Goal: Task Accomplishment & Management: Manage account settings

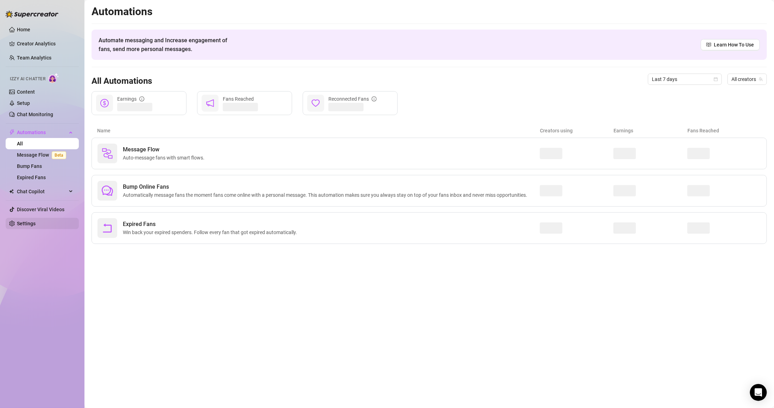
click at [26, 221] on link "Settings" at bounding box center [26, 224] width 19 height 6
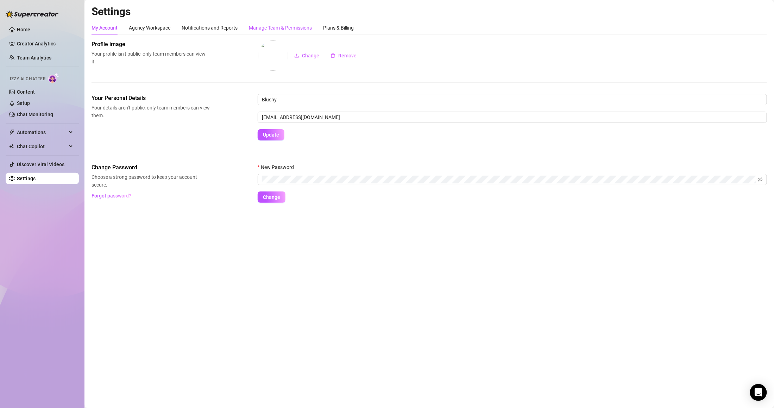
click at [266, 28] on div "Manage Team & Permissions" at bounding box center [280, 28] width 63 height 8
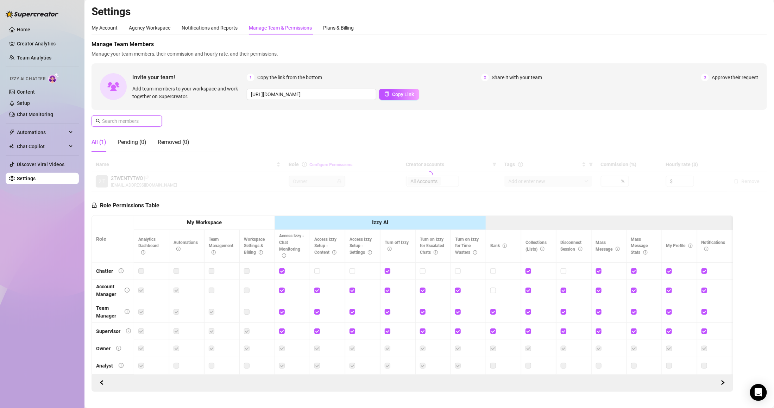
click at [147, 123] on input "text" at bounding box center [127, 121] width 50 height 8
click at [439, 176] on div "1 Accounts" at bounding box center [432, 181] width 53 height 11
type input "annal"
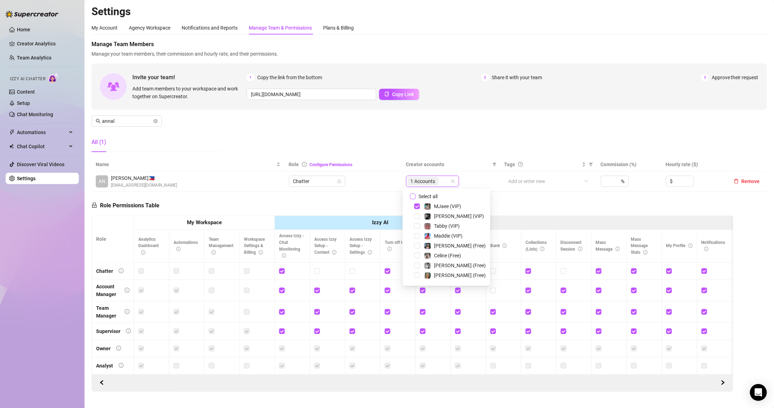
click at [436, 197] on span "Select all" at bounding box center [428, 196] width 25 height 8
click at [416, 197] on input "Select all" at bounding box center [413, 197] width 6 height 6
click at [436, 197] on span "Select all" at bounding box center [428, 196] width 25 height 8
click at [416, 197] on input "Select all" at bounding box center [413, 197] width 6 height 6
checkbox input "false"
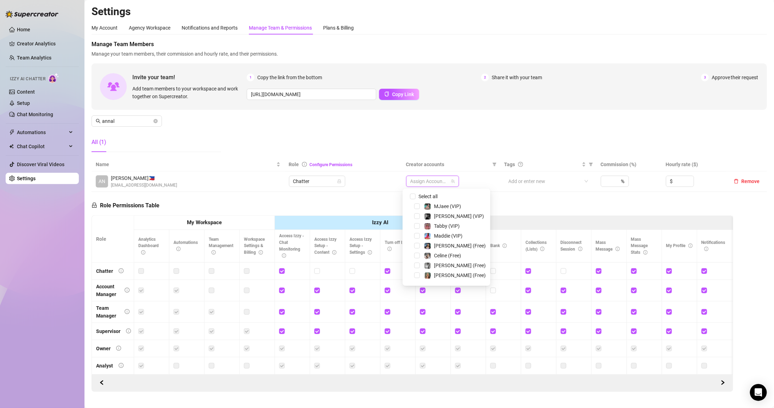
click at [433, 186] on div "Assign Accounts" at bounding box center [432, 181] width 53 height 11
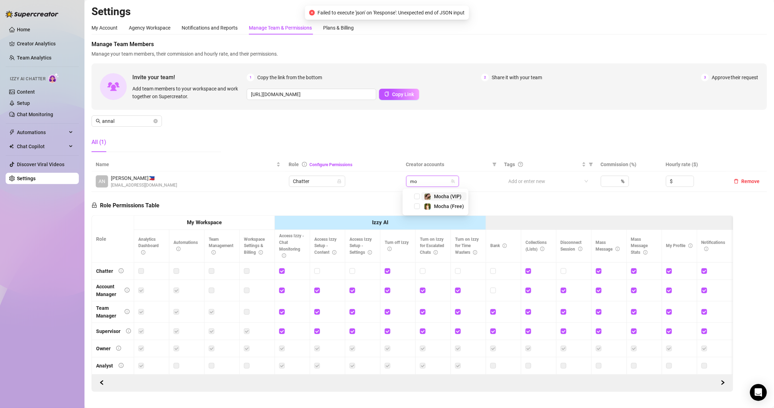
type input "moc"
click at [431, 193] on div "Mocha (VIP)" at bounding box center [442, 196] width 37 height 8
type input "moc"
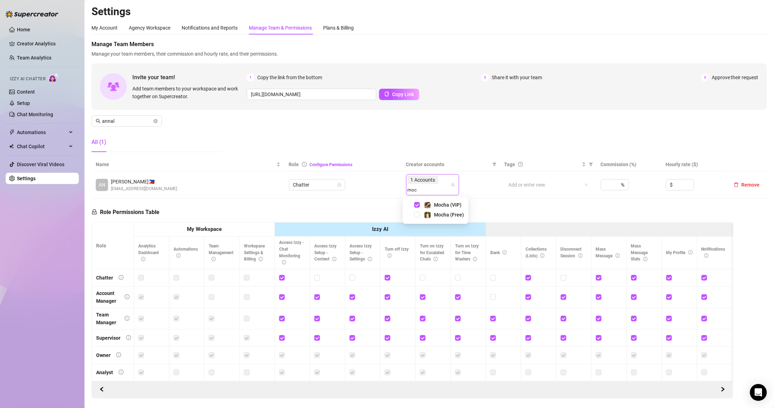
click at [441, 209] on div "Mocha (VIP)" at bounding box center [435, 205] width 62 height 8
click at [445, 212] on span "Mocha (Free)" at bounding box center [449, 215] width 30 height 6
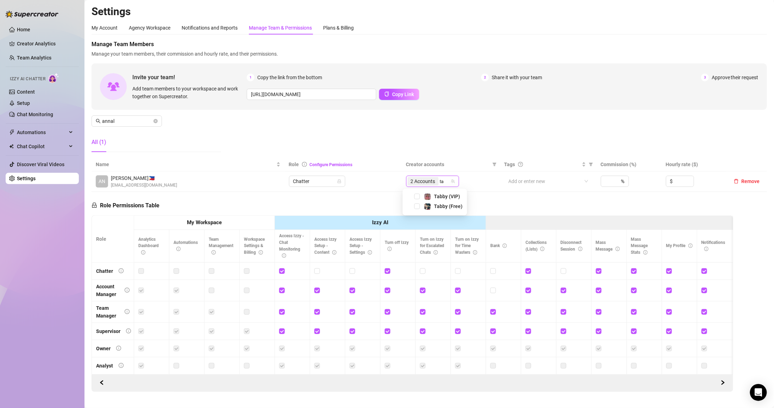
type input "tab"
click at [434, 195] on span "Tabby (VIP)" at bounding box center [447, 197] width 26 height 6
type input "tabb"
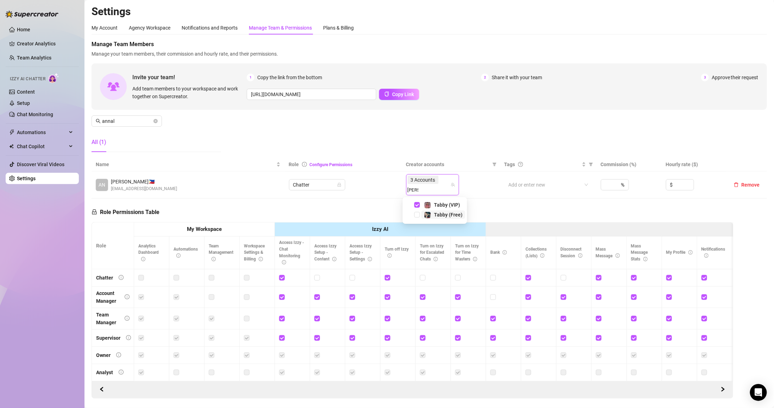
click at [435, 211] on div "Tabby (Free)" at bounding box center [448, 214] width 29 height 8
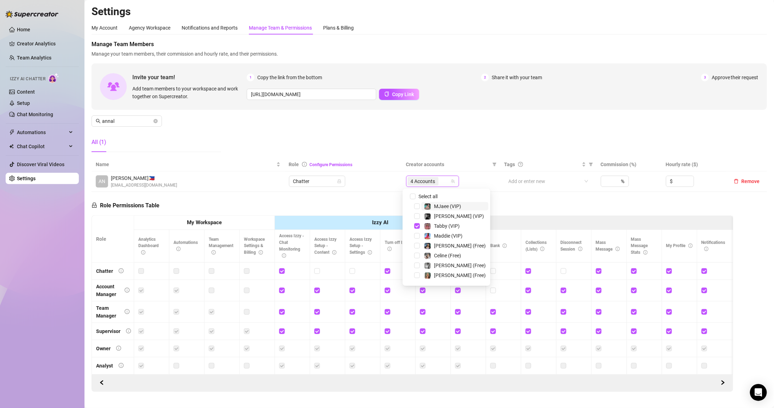
click at [429, 133] on div "Manage Team Members Manage your team members, their commission and hourly rate,…" at bounding box center [428, 99] width 675 height 118
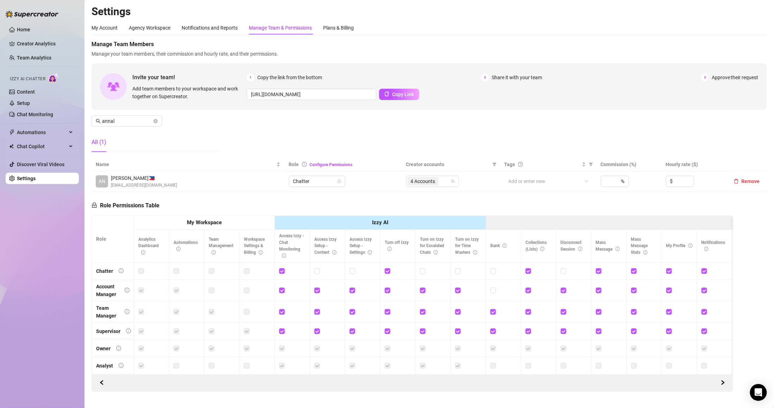
click at [429, 133] on div "Manage Team Members Manage your team members, their commission and hourly rate,…" at bounding box center [428, 99] width 675 height 118
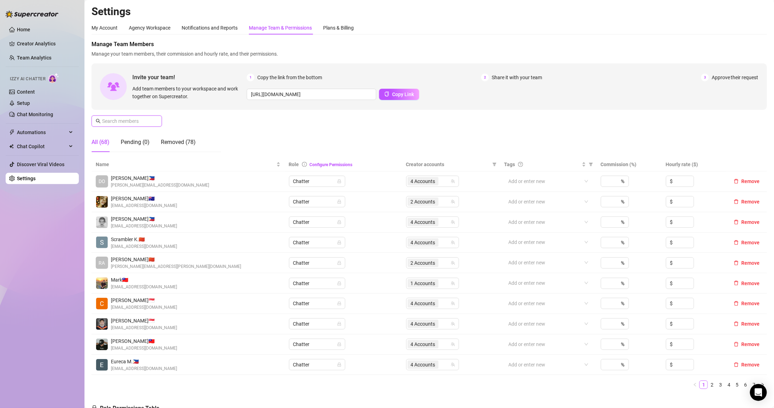
click at [148, 123] on input "text" at bounding box center [127, 121] width 50 height 8
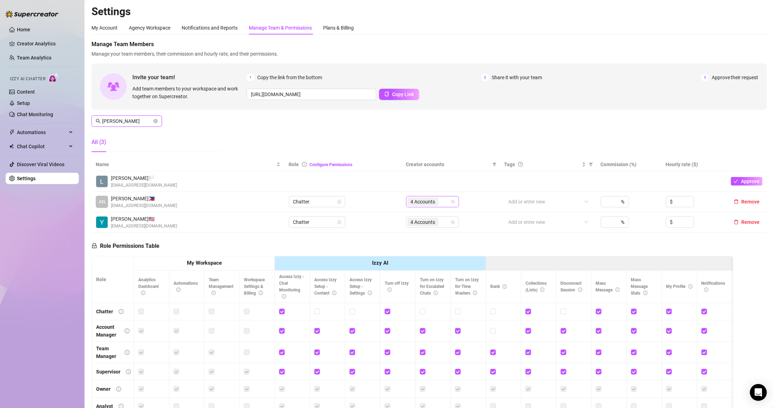
click at [420, 203] on span "4 Accounts" at bounding box center [423, 202] width 25 height 8
type input "[PERSON_NAME]"
type input "tab"
click at [443, 154] on div "Manage Team Members Manage your team members, their commission and hourly rate,…" at bounding box center [428, 99] width 675 height 118
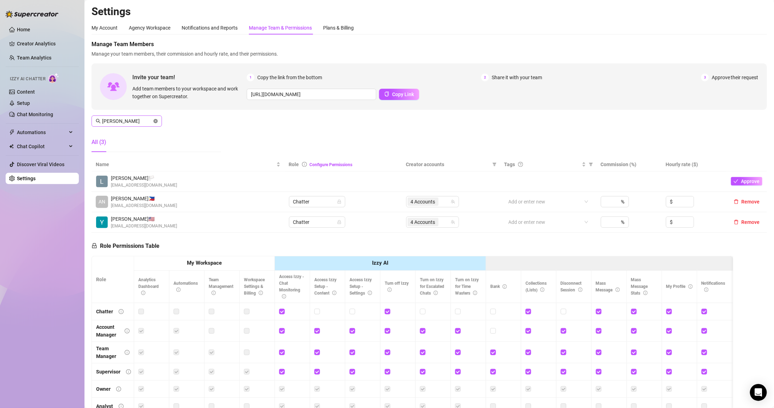
click at [157, 121] on icon "close-circle" at bounding box center [155, 121] width 4 height 4
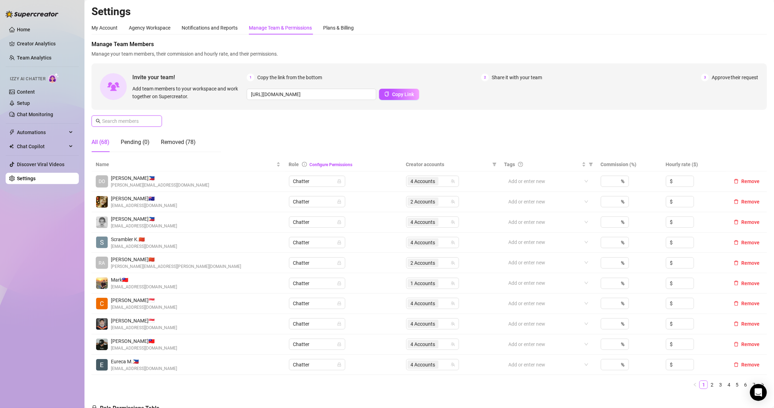
click at [148, 120] on input "text" at bounding box center [127, 121] width 50 height 8
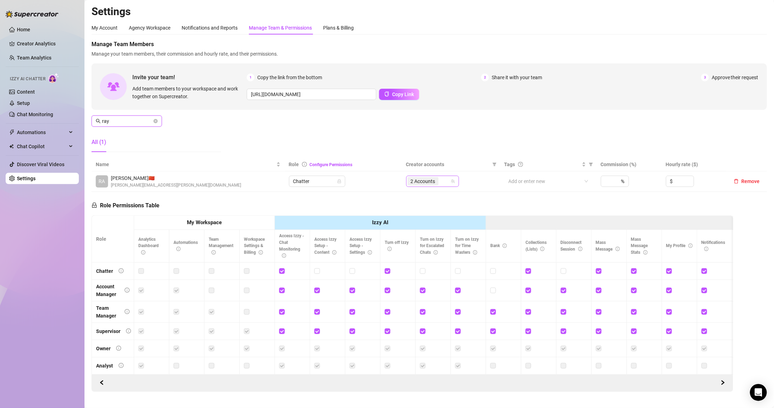
click at [425, 182] on span "2 Accounts" at bounding box center [423, 181] width 25 height 8
type input "ray"
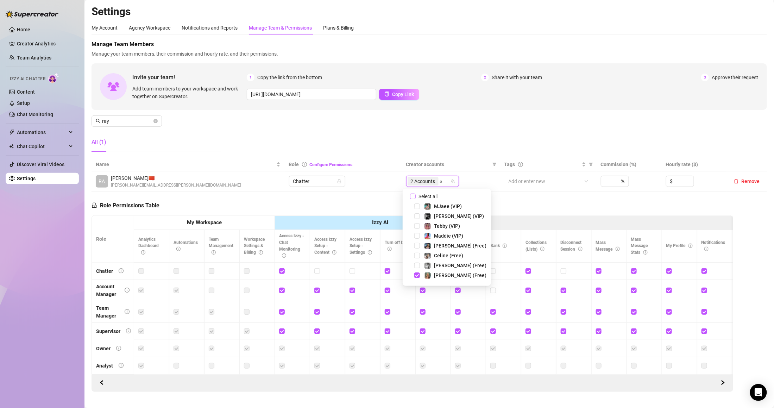
type input "e"
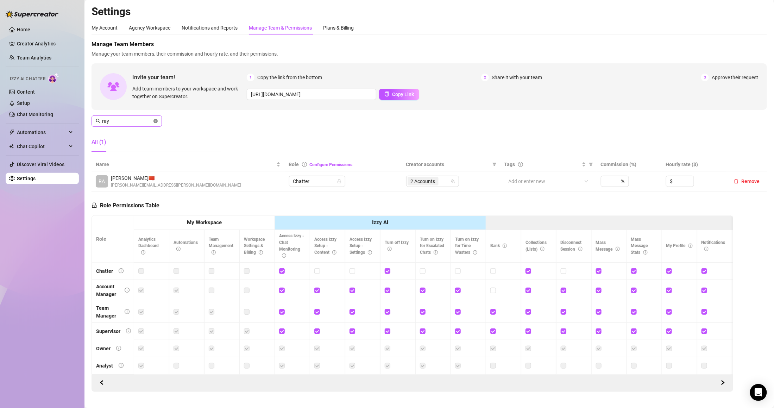
click at [154, 119] on icon "close-circle" at bounding box center [155, 121] width 4 height 4
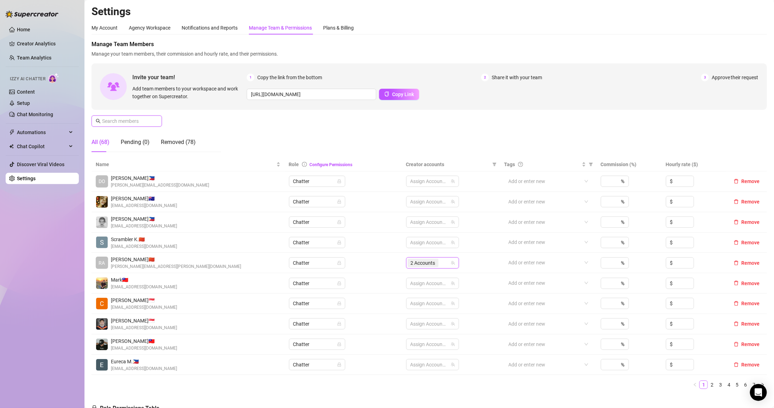
click at [146, 118] on input "text" at bounding box center [127, 121] width 50 height 8
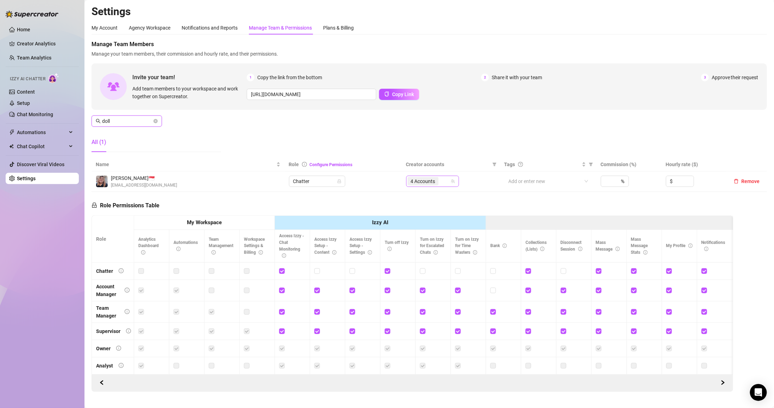
click at [441, 185] on div "4 Accounts" at bounding box center [428, 181] width 43 height 10
type input "doll"
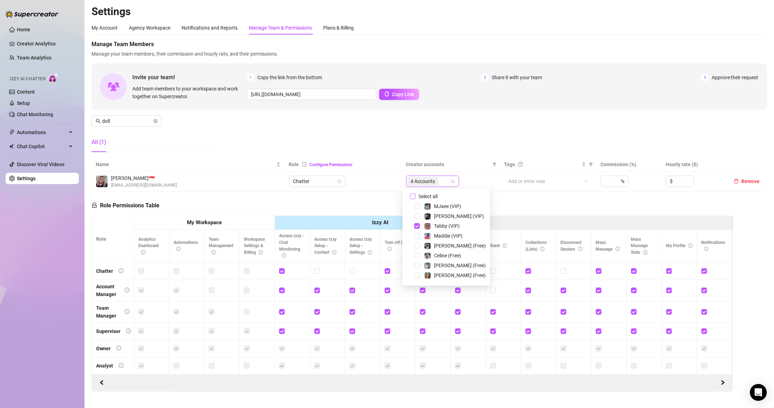
click at [422, 197] on span "Select all" at bounding box center [428, 196] width 25 height 8
click at [416, 197] on input "Select all" at bounding box center [413, 197] width 6 height 6
click at [422, 197] on span "Select all" at bounding box center [428, 196] width 25 height 8
click at [416, 197] on input "Select all" at bounding box center [413, 197] width 6 height 6
checkbox input "false"
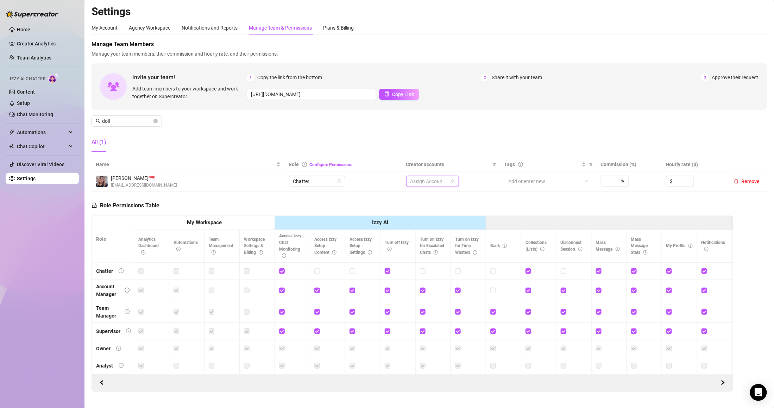
click at [427, 183] on div at bounding box center [428, 181] width 43 height 10
type input "chl"
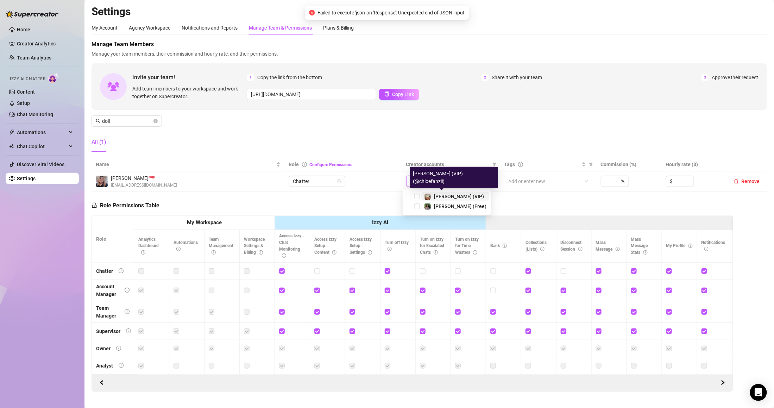
click at [436, 196] on span "[PERSON_NAME] (VIP)" at bounding box center [459, 197] width 50 height 6
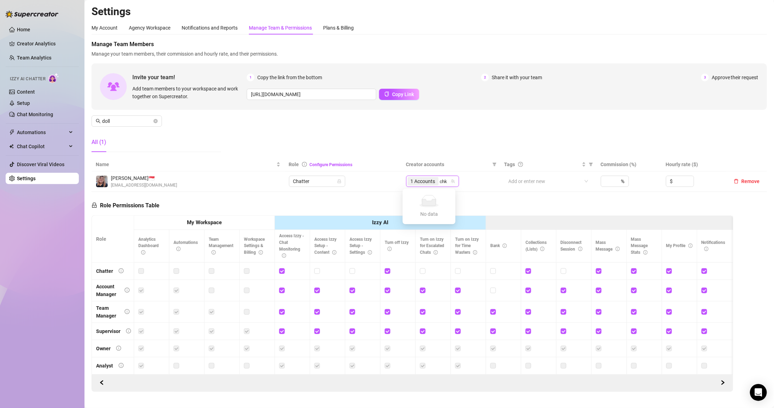
drag, startPoint x: 442, startPoint y: 181, endPoint x: 446, endPoint y: 182, distance: 3.8
click at [446, 182] on div "1 Accounts chk chk" at bounding box center [428, 181] width 43 height 10
type input "chlo"
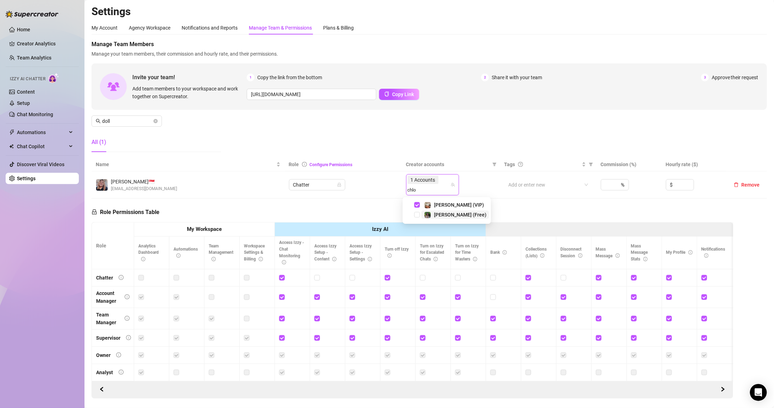
click at [443, 211] on div "[PERSON_NAME] (Free)" at bounding box center [460, 214] width 52 height 8
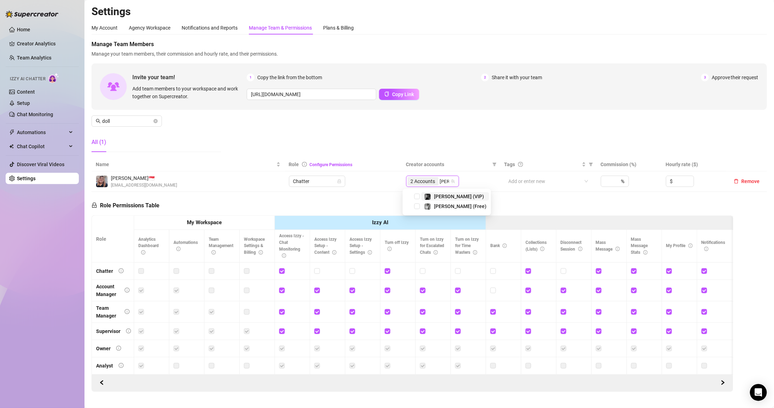
type input "[PERSON_NAME]"
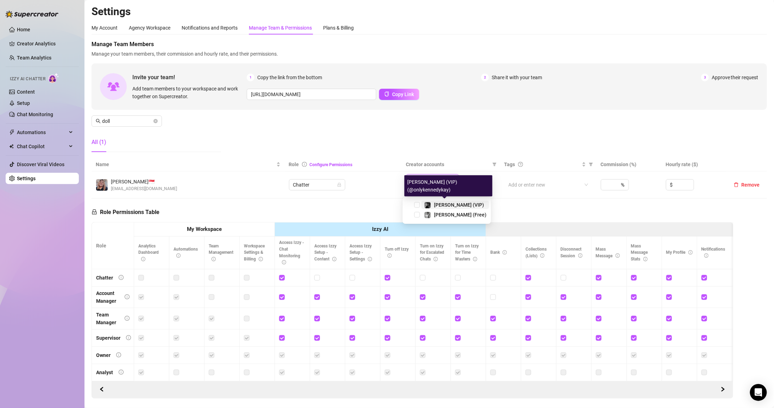
click at [447, 201] on div "[PERSON_NAME] (VIP)" at bounding box center [459, 205] width 50 height 8
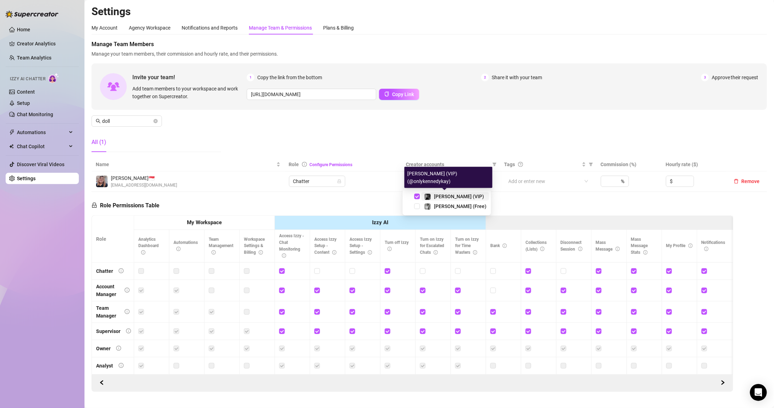
type input "[PERSON_NAME]"
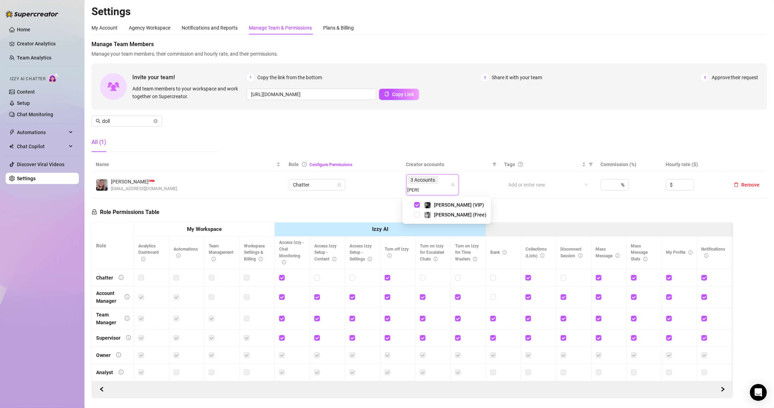
click at [444, 209] on div "[PERSON_NAME] (VIP)" at bounding box center [446, 205] width 85 height 8
click at [446, 212] on span "[PERSON_NAME] (Free)" at bounding box center [460, 215] width 52 height 6
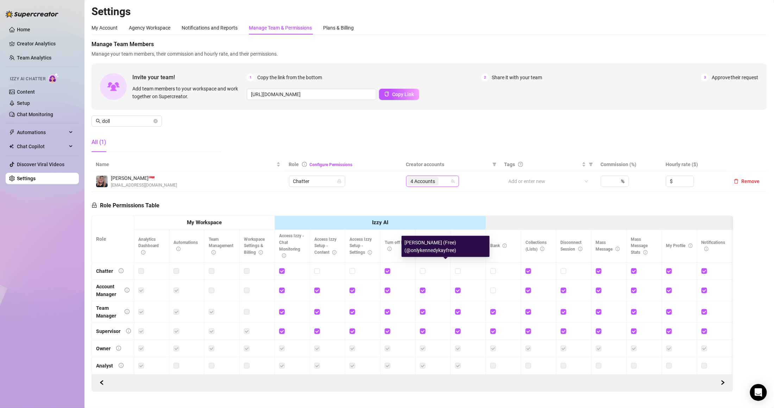
click at [452, 125] on div "Manage Team Members Manage your team members, their commission and hourly rate,…" at bounding box center [428, 99] width 675 height 118
click at [204, 116] on div "Manage Team Members Manage your team members, their commission and hourly rate,…" at bounding box center [428, 99] width 675 height 118
click at [156, 124] on span at bounding box center [155, 121] width 4 height 8
click at [158, 120] on span "doll" at bounding box center [126, 120] width 70 height 11
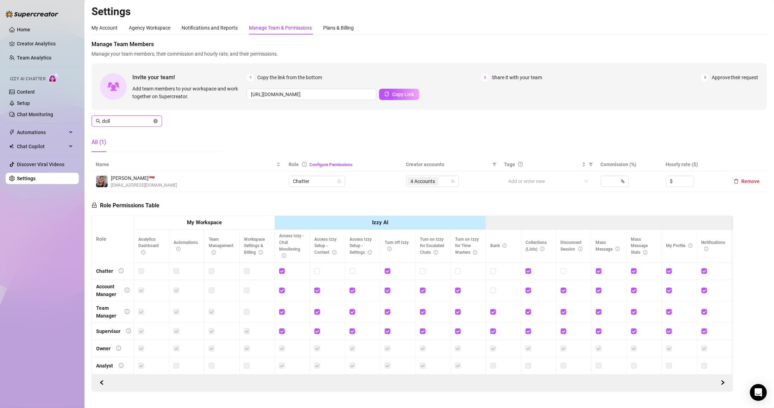
click at [157, 120] on icon "close-circle" at bounding box center [155, 121] width 4 height 4
click at [135, 119] on input "doll" at bounding box center [127, 121] width 50 height 8
click at [434, 180] on span "4 Accounts" at bounding box center [422, 181] width 31 height 8
type input "doll"
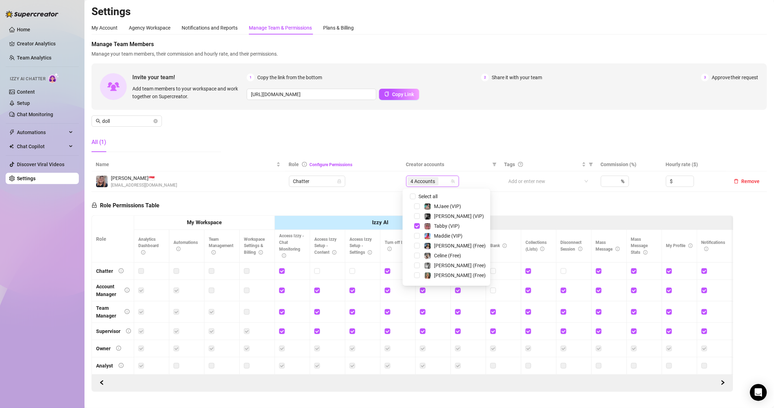
click at [441, 193] on div "Select all" at bounding box center [432, 196] width 30 height 8
click at [421, 197] on span "Select all" at bounding box center [428, 196] width 25 height 8
click at [416, 197] on input "Select all" at bounding box center [413, 197] width 6 height 6
click at [421, 197] on span "Select all" at bounding box center [428, 196] width 25 height 8
click at [416, 197] on input "Select all" at bounding box center [413, 197] width 6 height 6
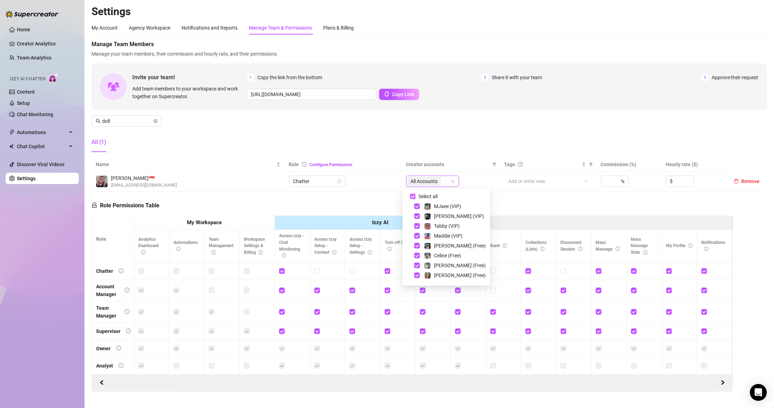
checkbox input "false"
click at [428, 182] on div at bounding box center [428, 181] width 43 height 10
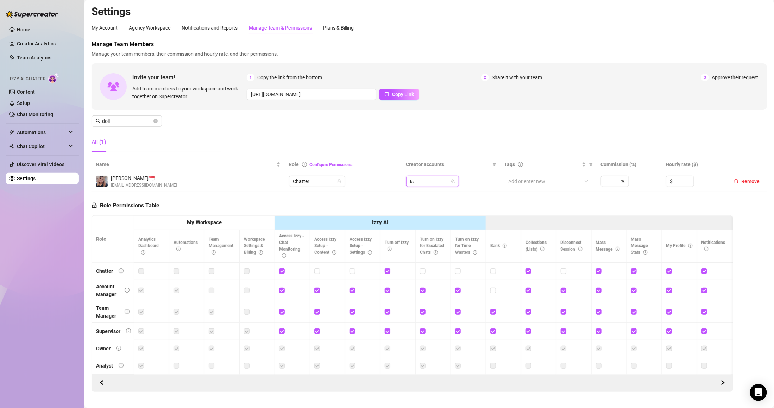
type input "[PERSON_NAME]"
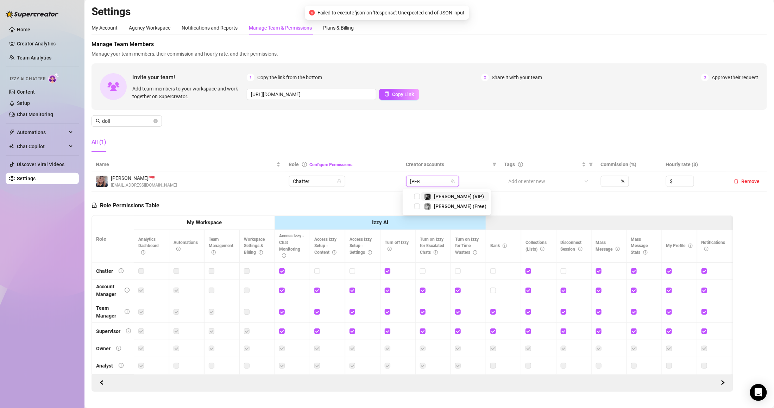
click at [430, 196] on img at bounding box center [427, 197] width 6 height 6
click at [430, 183] on div at bounding box center [428, 181] width 43 height 10
type input "ke"
click at [437, 194] on span "[PERSON_NAME] (VIP)" at bounding box center [459, 197] width 50 height 6
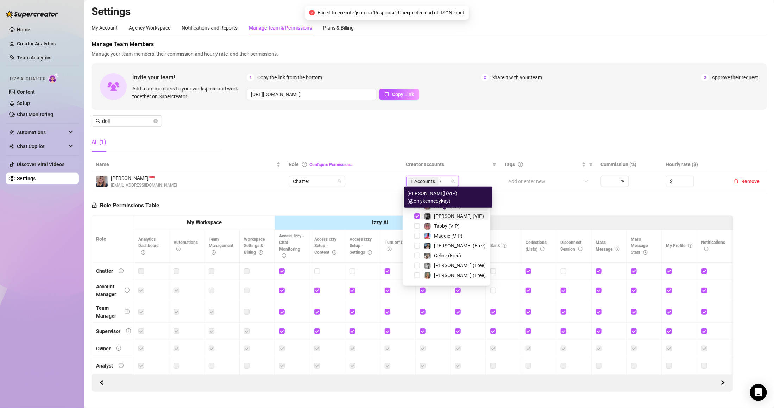
type input "ke"
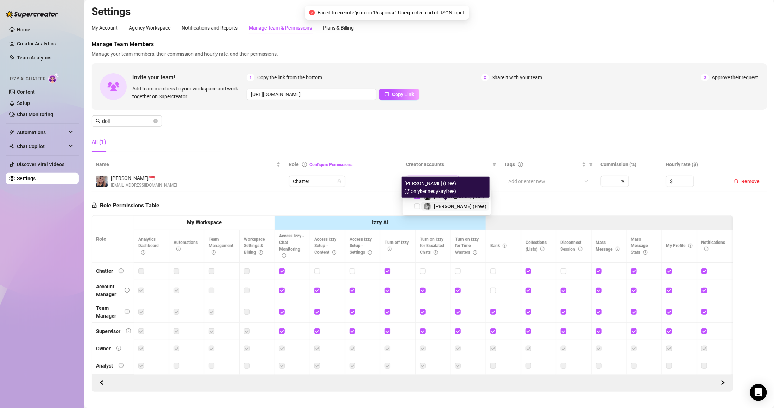
click at [441, 207] on span "[PERSON_NAME] (Free)" at bounding box center [460, 206] width 52 height 6
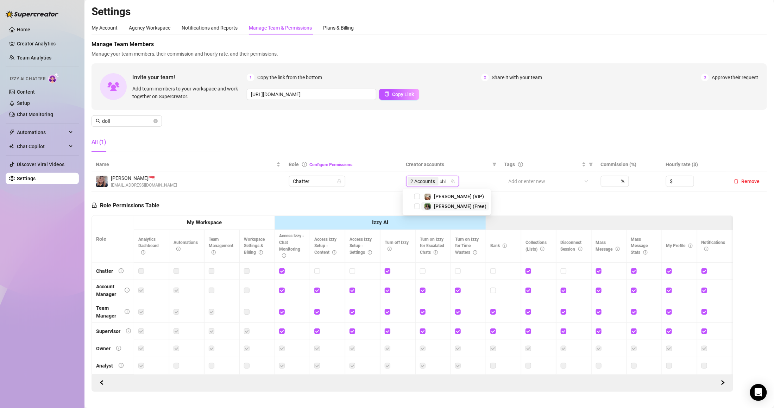
type input "chlo"
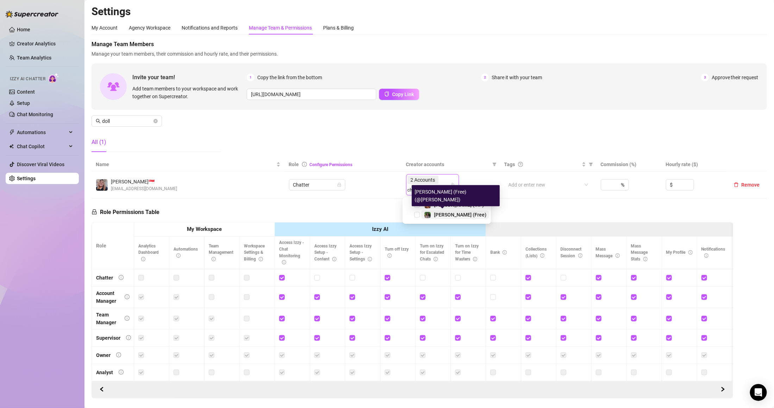
click at [441, 217] on span "[PERSON_NAME] (Free)" at bounding box center [460, 215] width 52 height 6
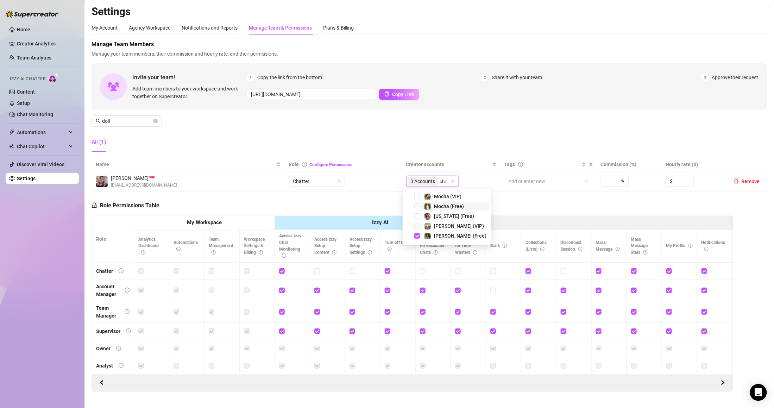
type input "chlo"
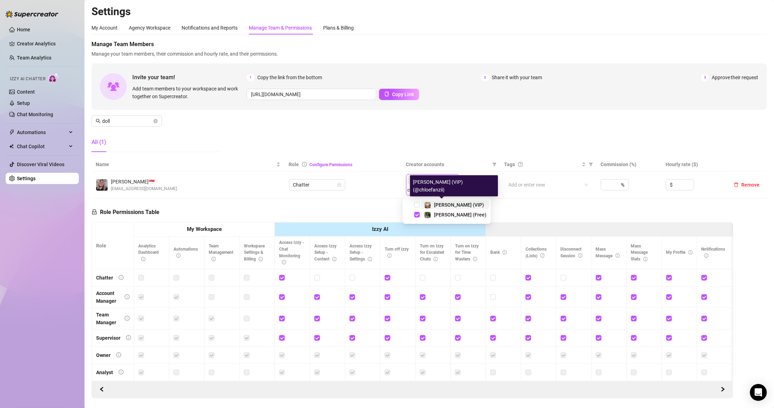
click at [440, 203] on span "[PERSON_NAME] (VIP)" at bounding box center [459, 205] width 50 height 6
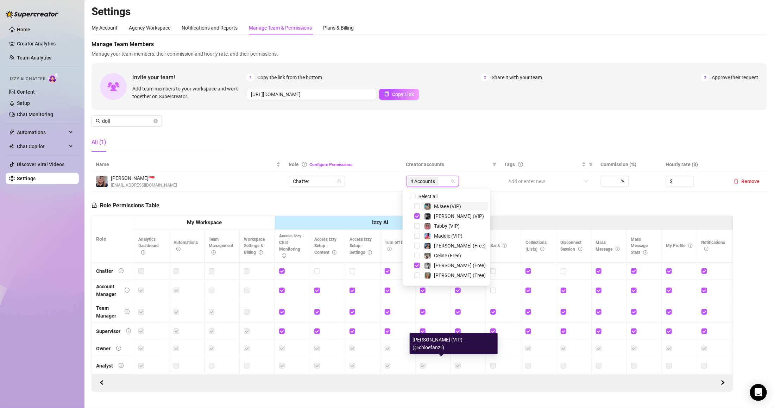
click at [461, 135] on div "Manage Team Members Manage your team members, their commission and hourly rate,…" at bounding box center [428, 99] width 675 height 118
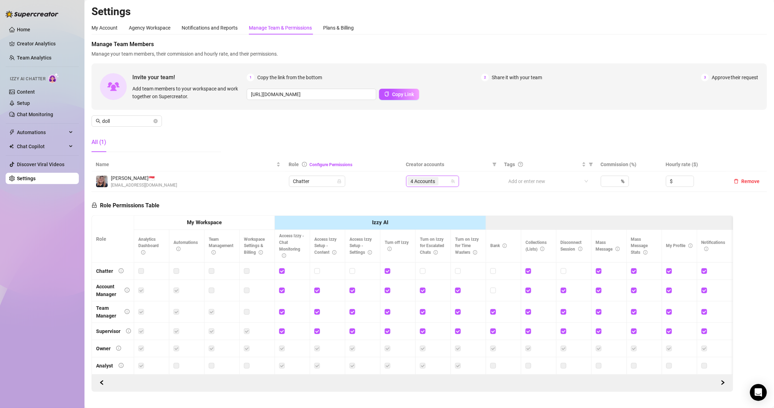
click at [461, 135] on div "Manage Team Members Manage your team members, their commission and hourly rate,…" at bounding box center [428, 99] width 675 height 118
click at [451, 181] on icon "team" at bounding box center [453, 181] width 4 height 4
click at [444, 180] on div "4 Accounts" at bounding box center [428, 181] width 43 height 10
click at [286, 24] on div "Manage Team & Permissions" at bounding box center [280, 28] width 63 height 8
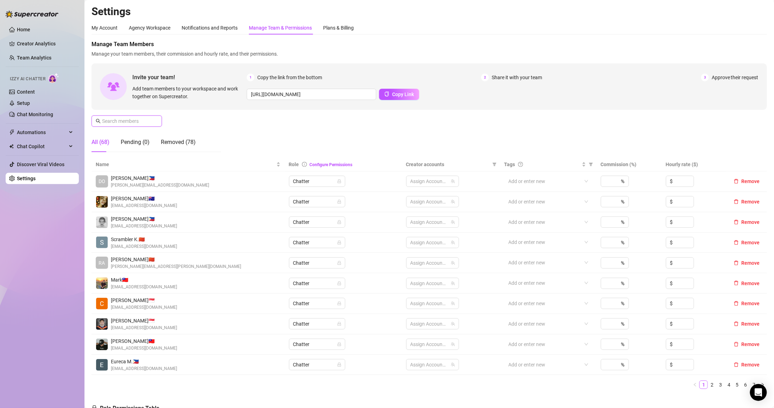
click at [145, 118] on input "text" at bounding box center [127, 121] width 50 height 8
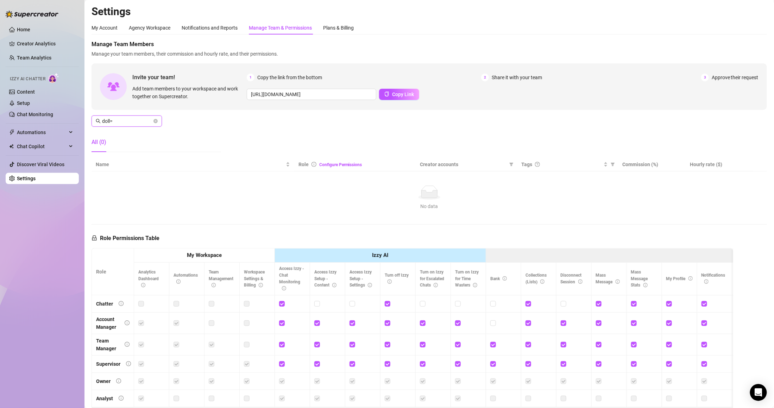
click at [134, 121] on input "doll=" at bounding box center [127, 121] width 50 height 8
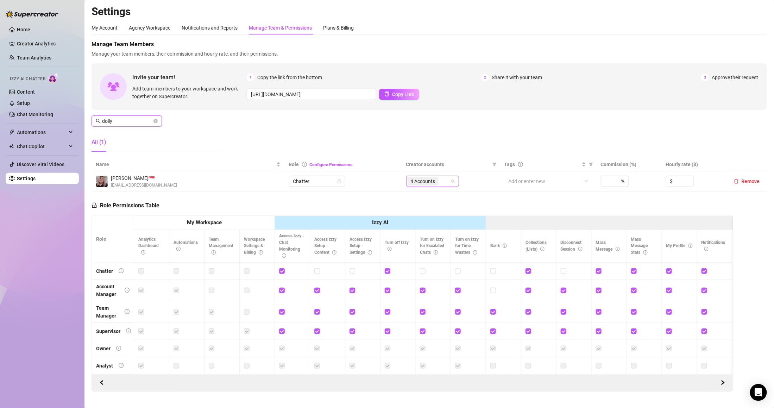
click at [426, 180] on span "4 Accounts" at bounding box center [423, 181] width 25 height 8
type input "dolly"
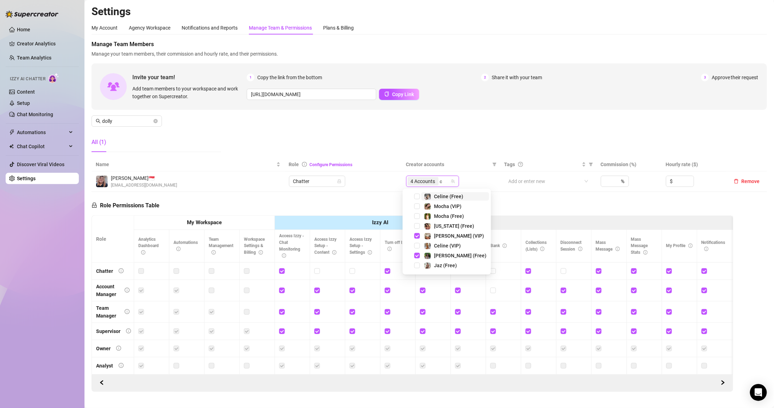
type input "c"
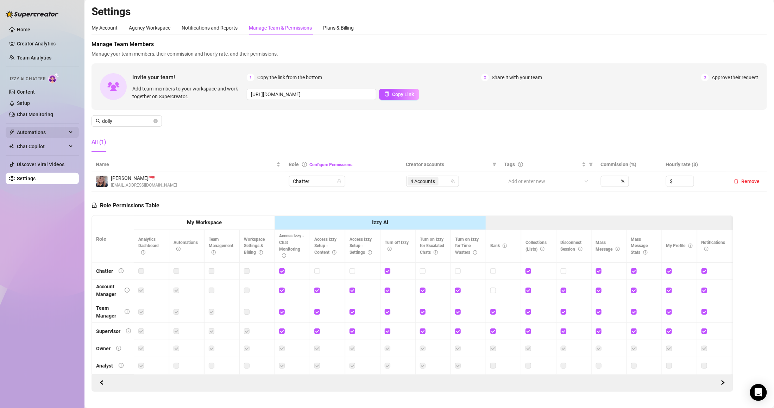
click at [47, 131] on span "Automations" at bounding box center [42, 132] width 50 height 11
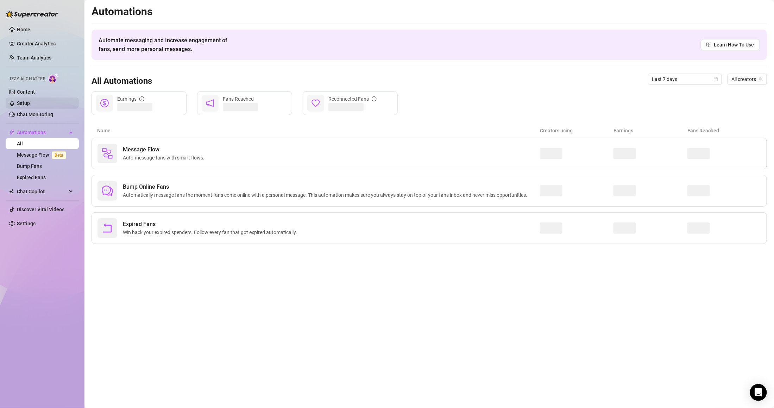
click at [30, 103] on link "Setup" at bounding box center [23, 103] width 13 height 6
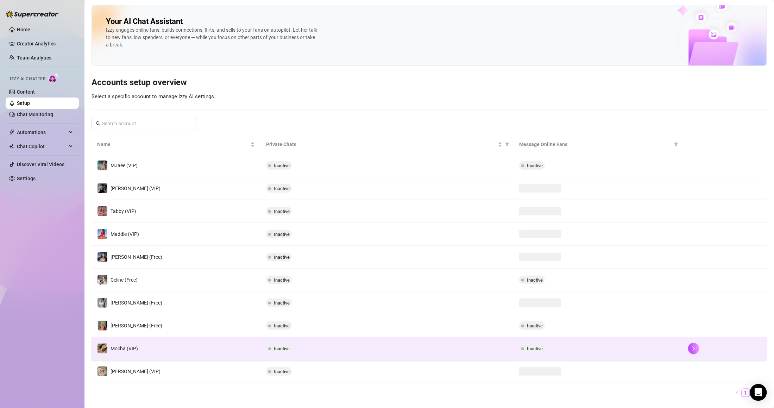
click at [379, 339] on tbody "MJaee (VIP) Inactive Inactive Kennedy (VIP) Inactive Tabby (VIP) Inactive Maddi…" at bounding box center [428, 268] width 675 height 229
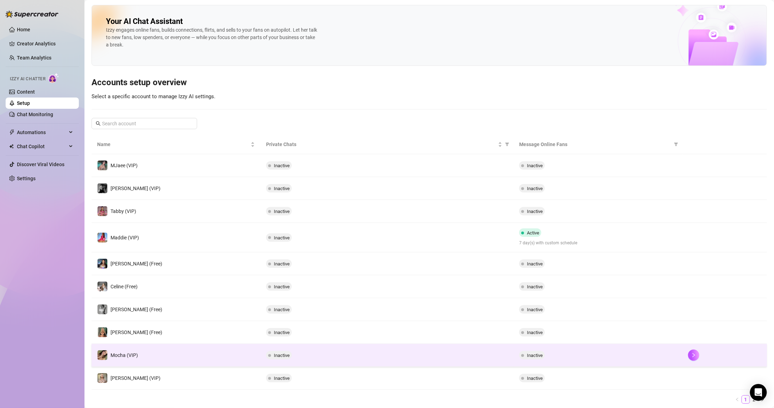
click at [382, 355] on div "Inactive" at bounding box center [387, 355] width 242 height 8
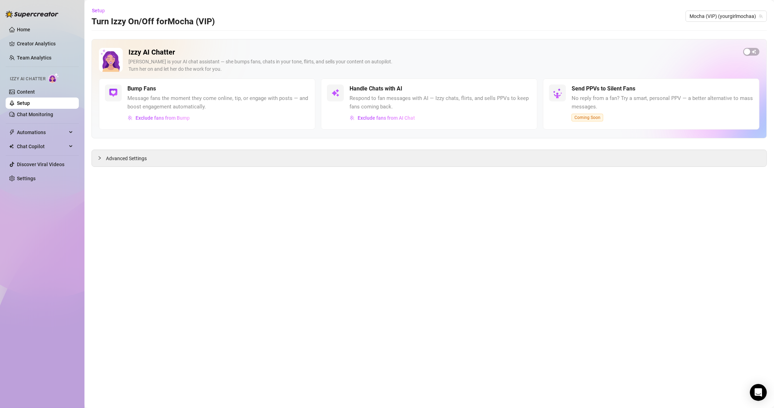
click at [22, 100] on link "Setup" at bounding box center [23, 103] width 13 height 6
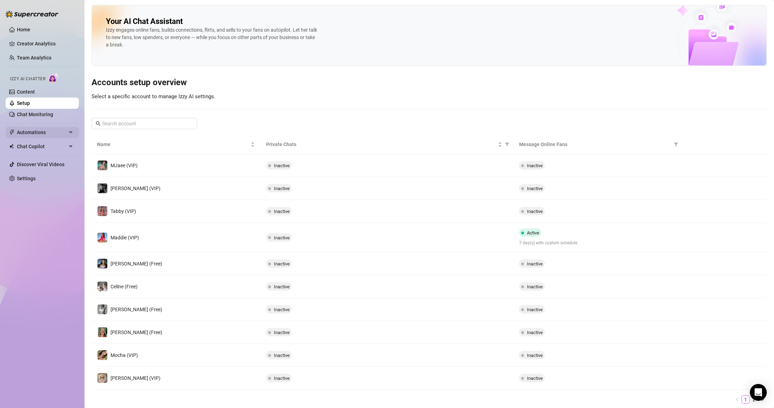
click at [51, 129] on span "Automations" at bounding box center [42, 132] width 50 height 11
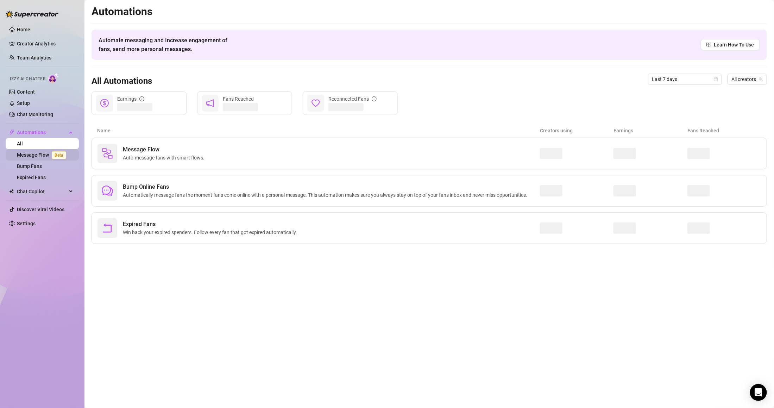
click at [49, 152] on link "Message Flow Beta" at bounding box center [43, 155] width 52 height 6
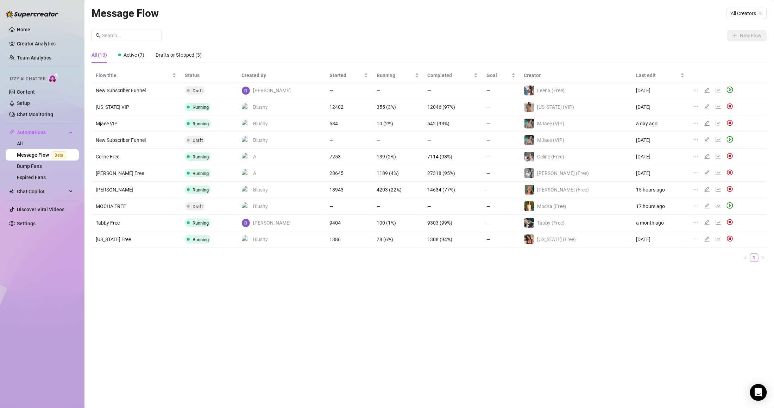
click at [158, 206] on td "MOCHA FREE" at bounding box center [135, 206] width 89 height 17
